Goal: Information Seeking & Learning: Learn about a topic

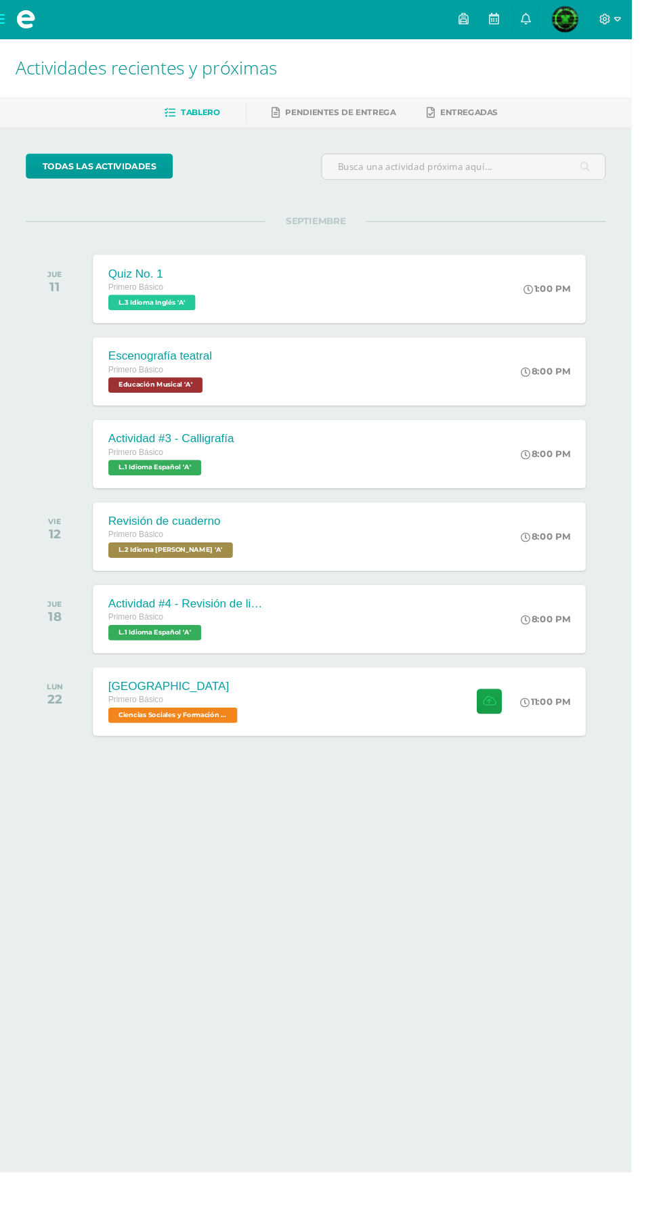
click at [557, 19] on icon at bounding box center [551, 20] width 11 height 12
click at [405, 826] on div at bounding box center [331, 807] width 609 height 45
click at [416, 741] on div "[GEOGRAPHIC_DATA] Primero Básico Ciencias Sociales y Formación Ciudadana 'A' 11…" at bounding box center [355, 737] width 517 height 72
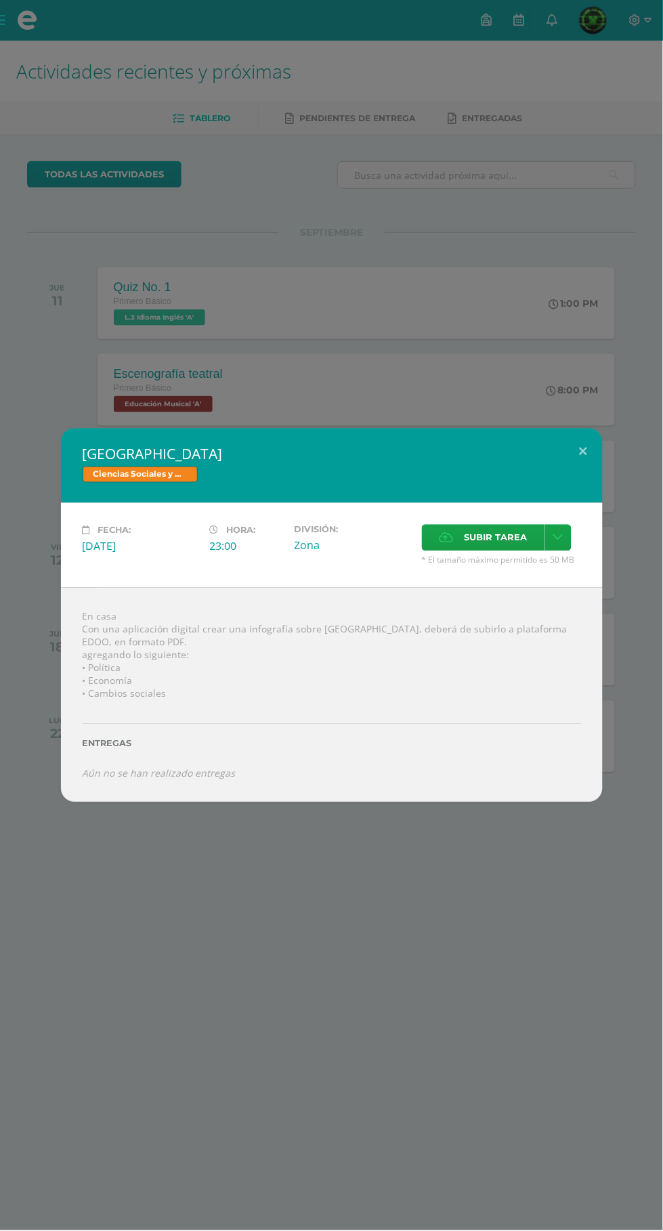
click at [311, 998] on div "[GEOGRAPHIC_DATA] Ciencias Sociales y Formación Ciudadana Fecha: [DATE] Hora: 2…" at bounding box center [331, 615] width 663 height 1231
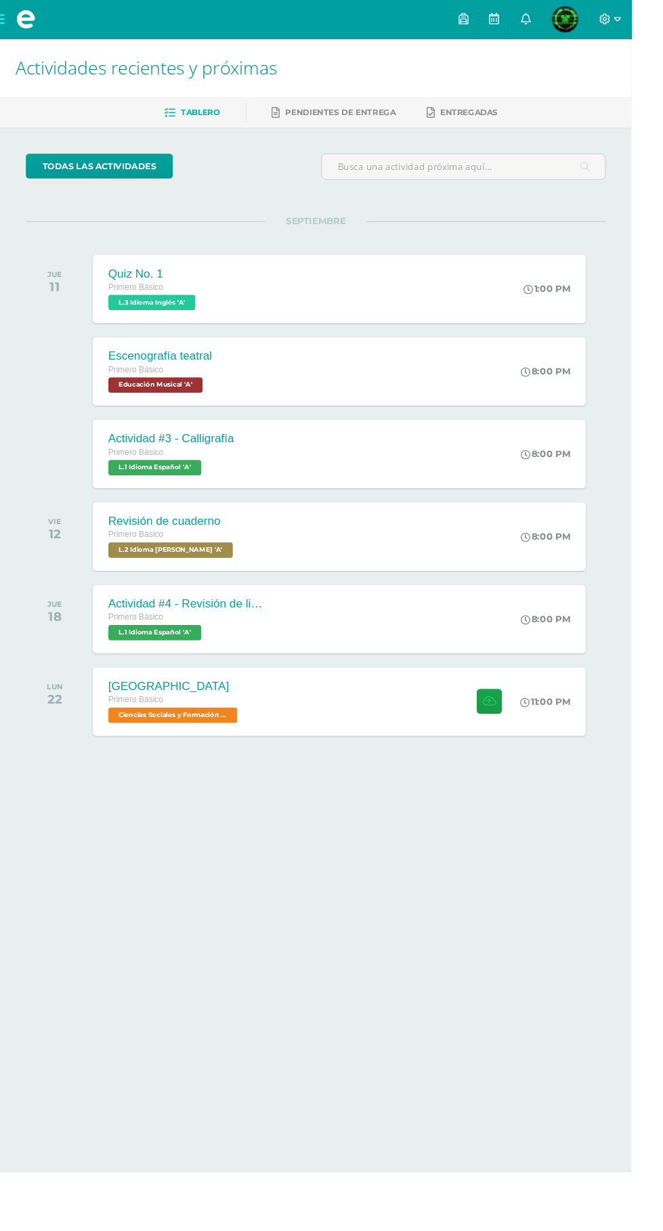
click at [284, 710] on div "[GEOGRAPHIC_DATA] Primero Básico Ciencias Sociales y Formación Ciudadana 'A' 11…" at bounding box center [355, 737] width 517 height 72
